Goal: Check status: Check status

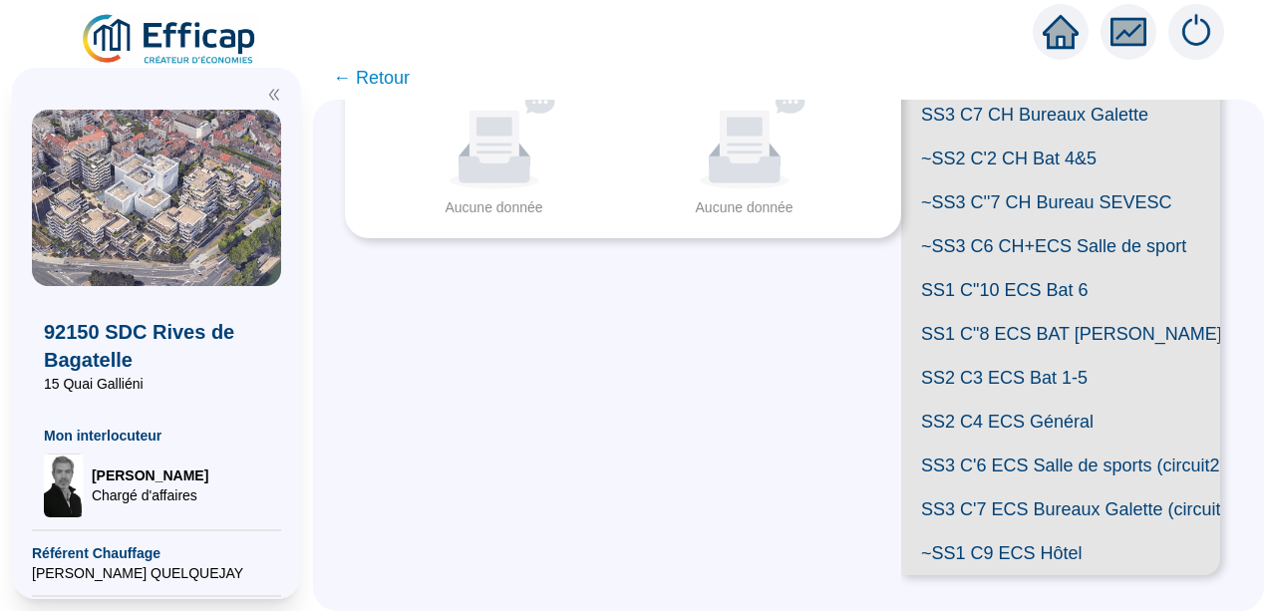
scroll to position [631, 0]
click at [1034, 439] on span "SS2 C4 ECS Général" at bounding box center [1060, 422] width 319 height 44
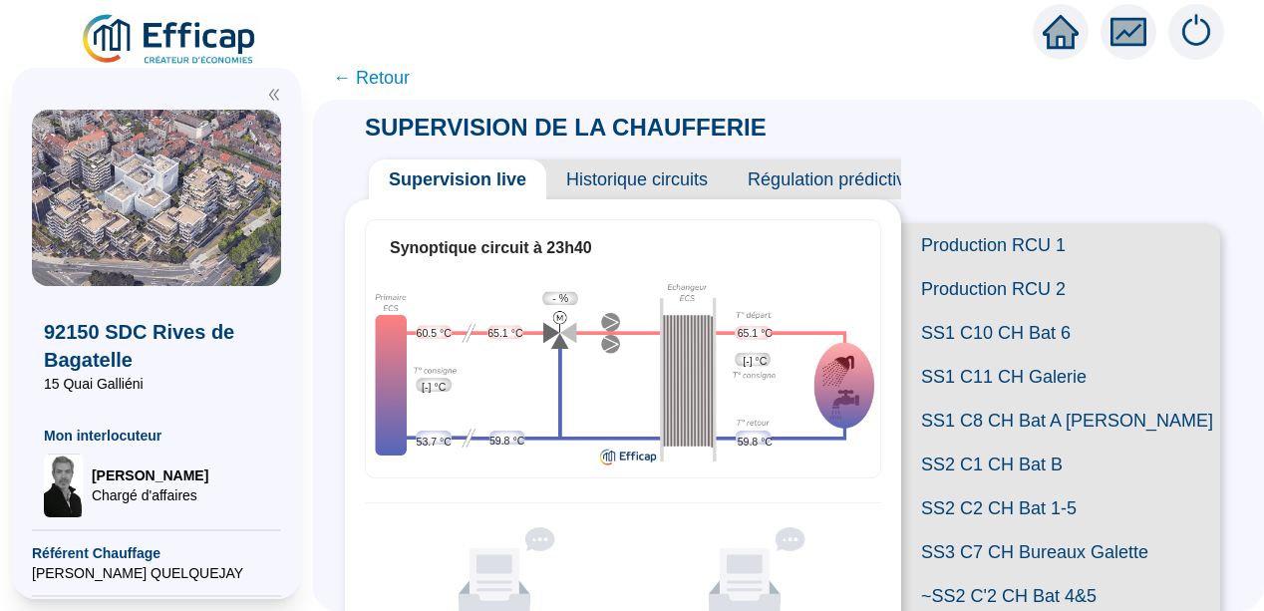
click at [646, 179] on span "Historique circuits" at bounding box center [636, 180] width 181 height 40
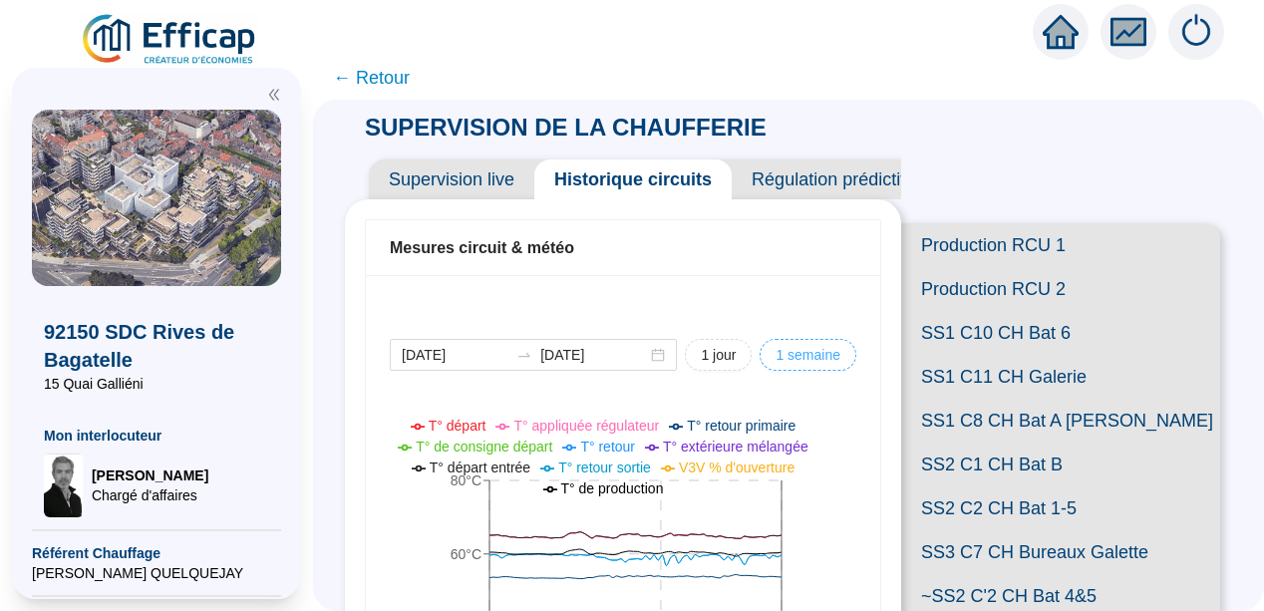
click at [779, 365] on span "1 semaine" at bounding box center [808, 355] width 65 height 21
type input "[DATE]"
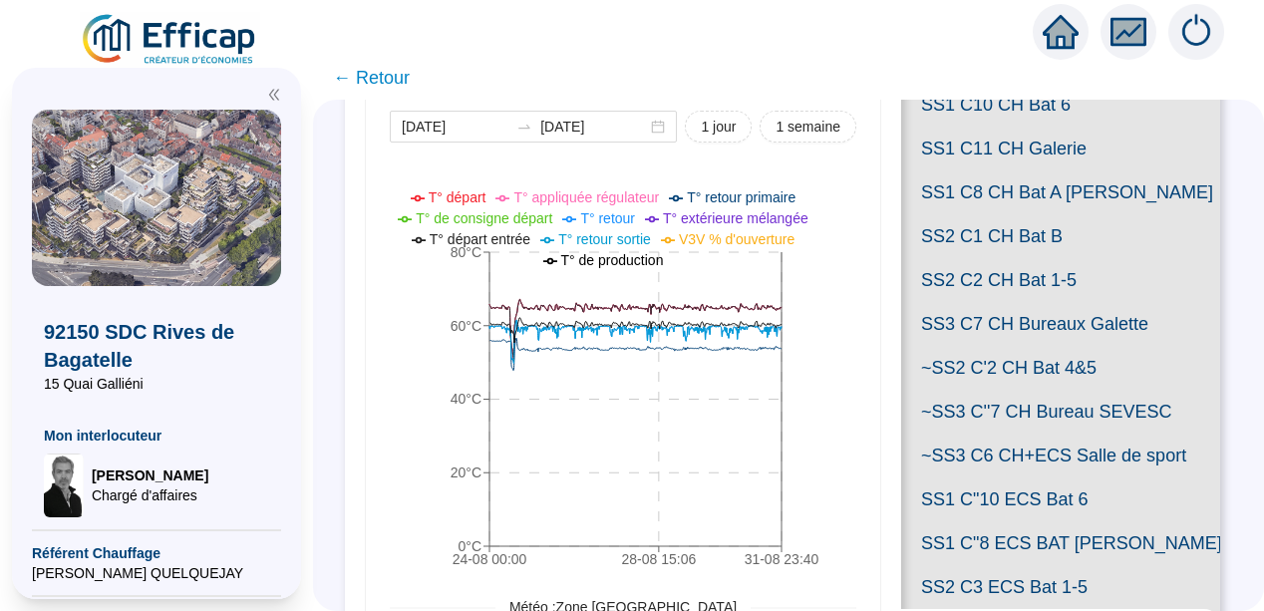
scroll to position [232, 0]
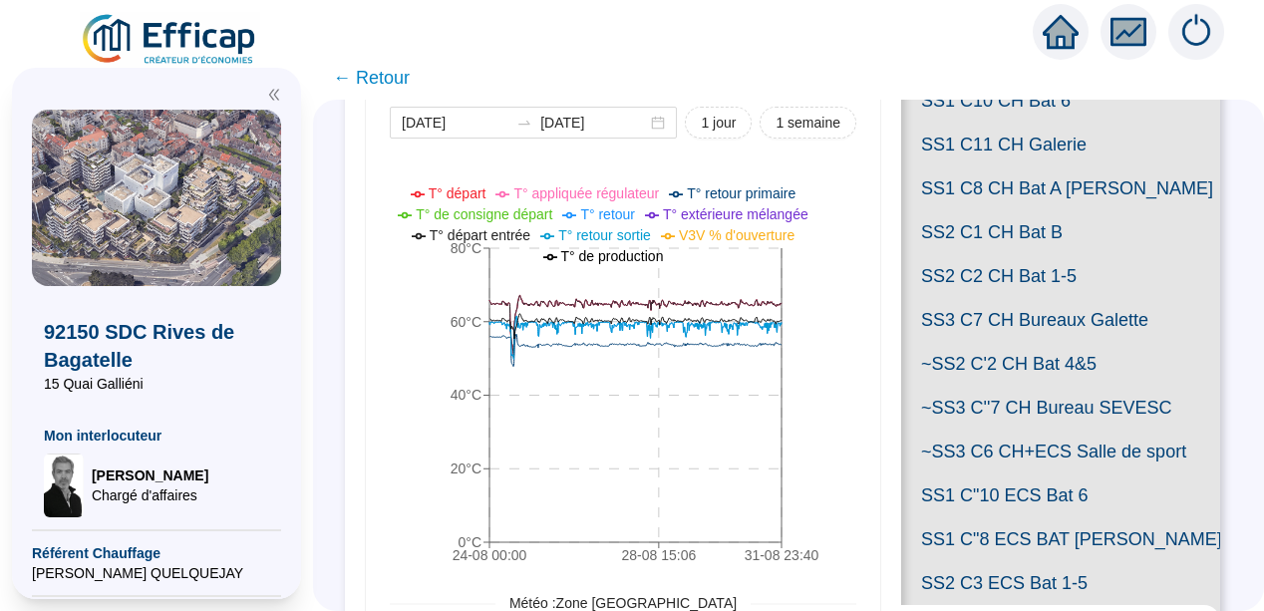
click at [2, 12] on div at bounding box center [632, 28] width 1264 height 56
